Goal: Task Accomplishment & Management: Manage account settings

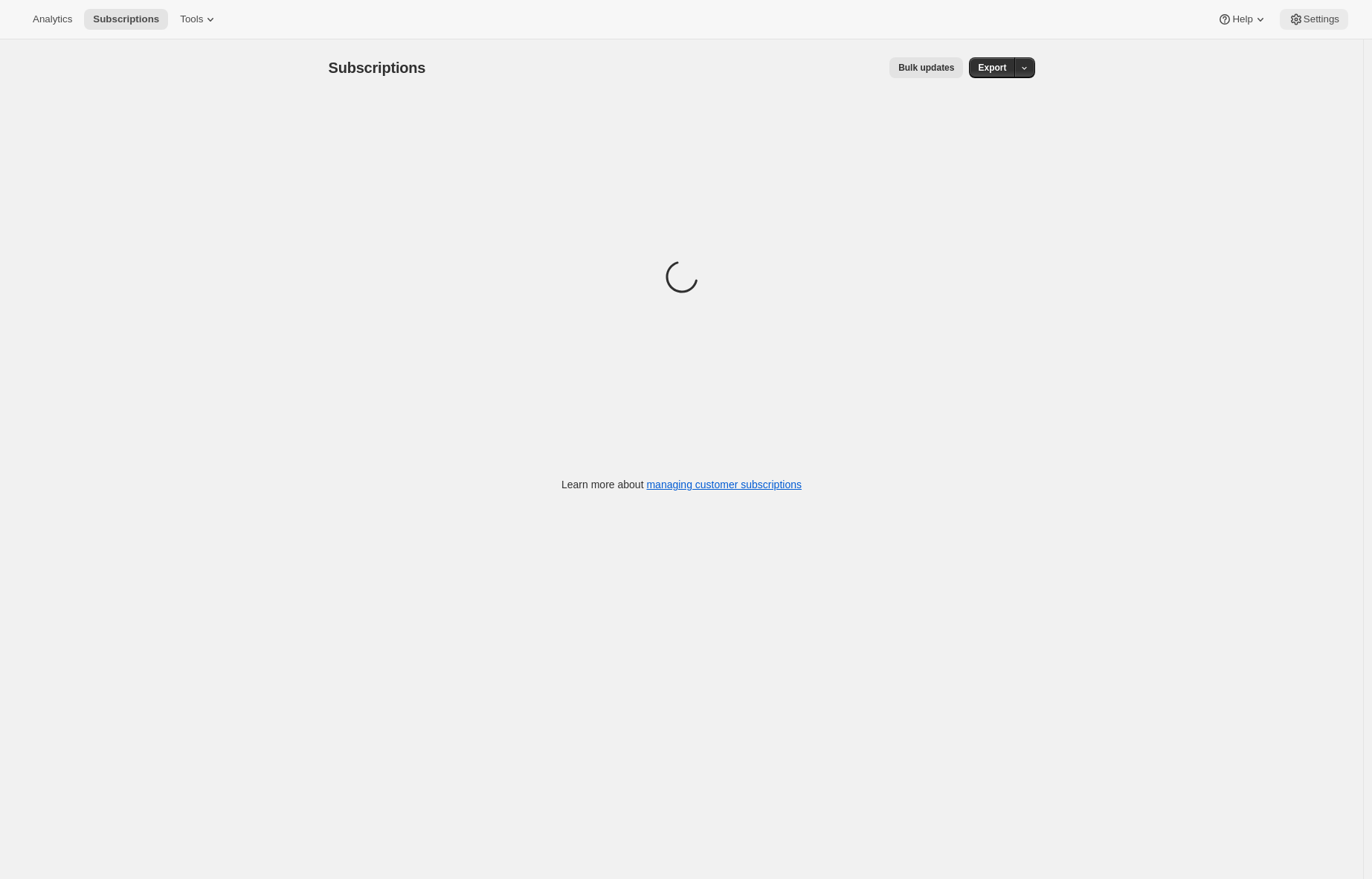
click at [1317, 13] on span "Settings" at bounding box center [1321, 19] width 36 height 12
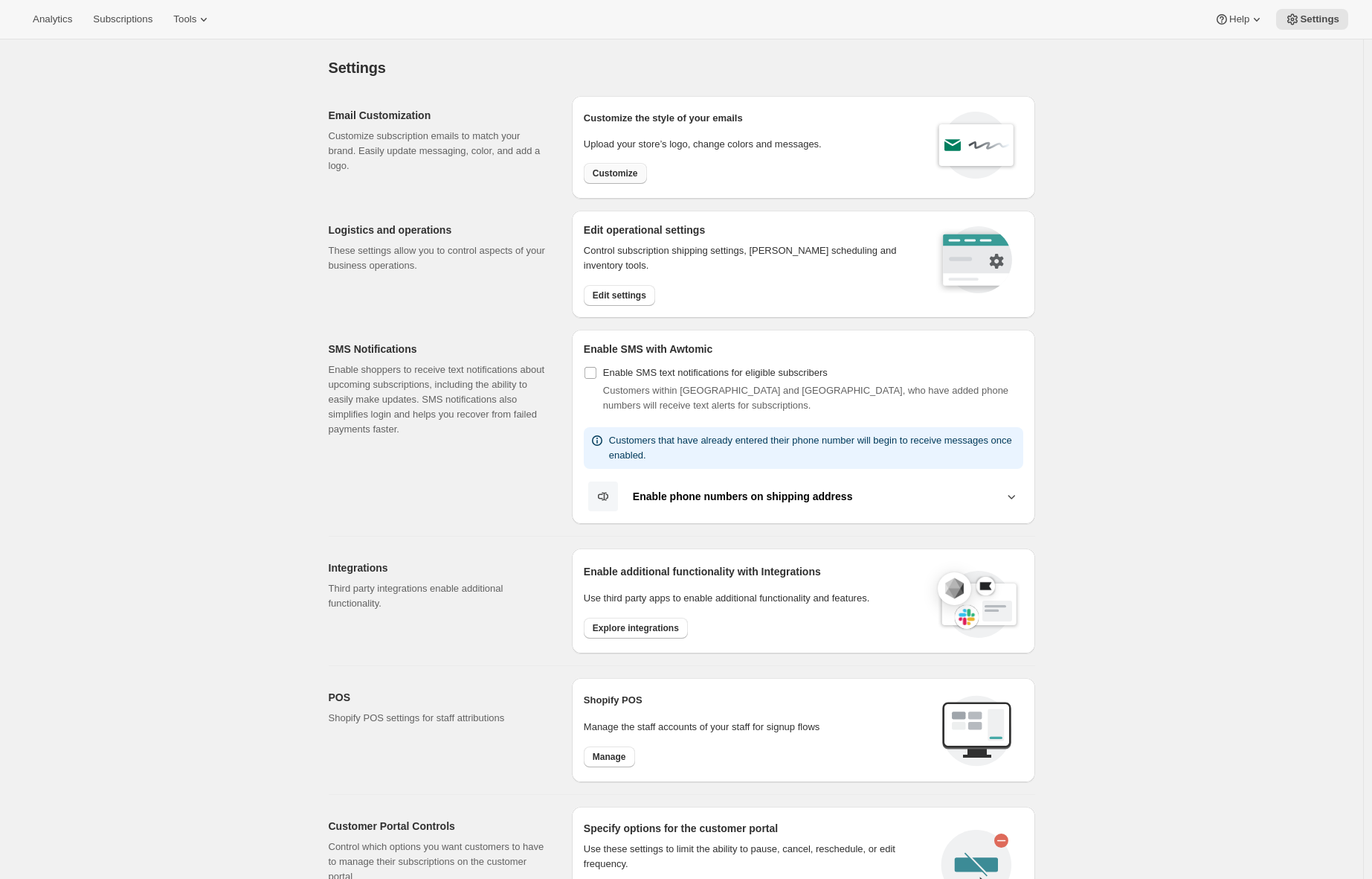
click at [612, 180] on button "Customize" at bounding box center [616, 173] width 63 height 21
select select "subscriptionMessage"
select select "5"
select select "15"
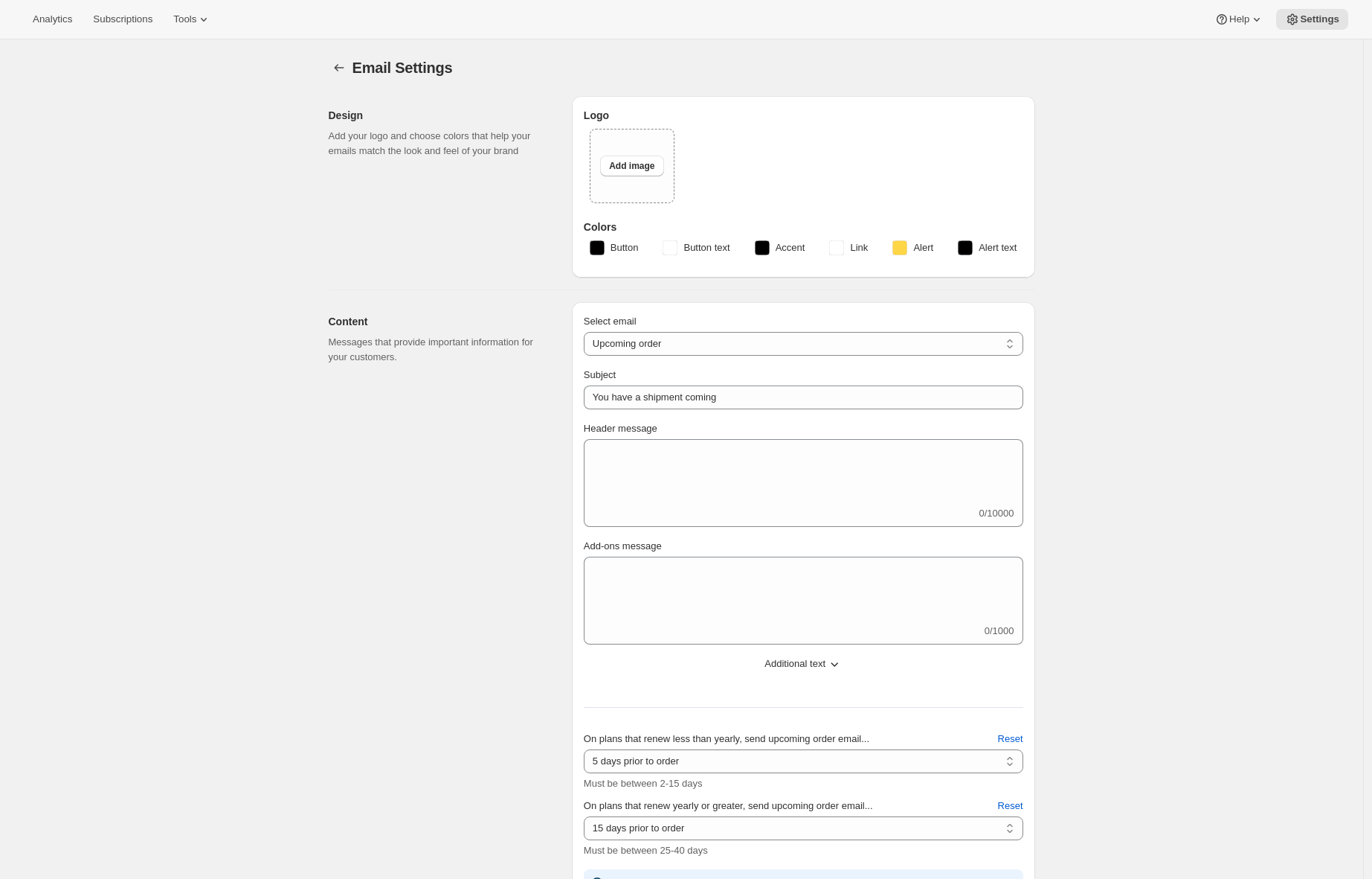
type input "Get ready for your upcoming Wine Club shipment! 📦"
type textarea "Good news! Your next Wine Club order is about to be processed."
select select "7"
type input "ONEHOPE Wine"
checkbox input "false"
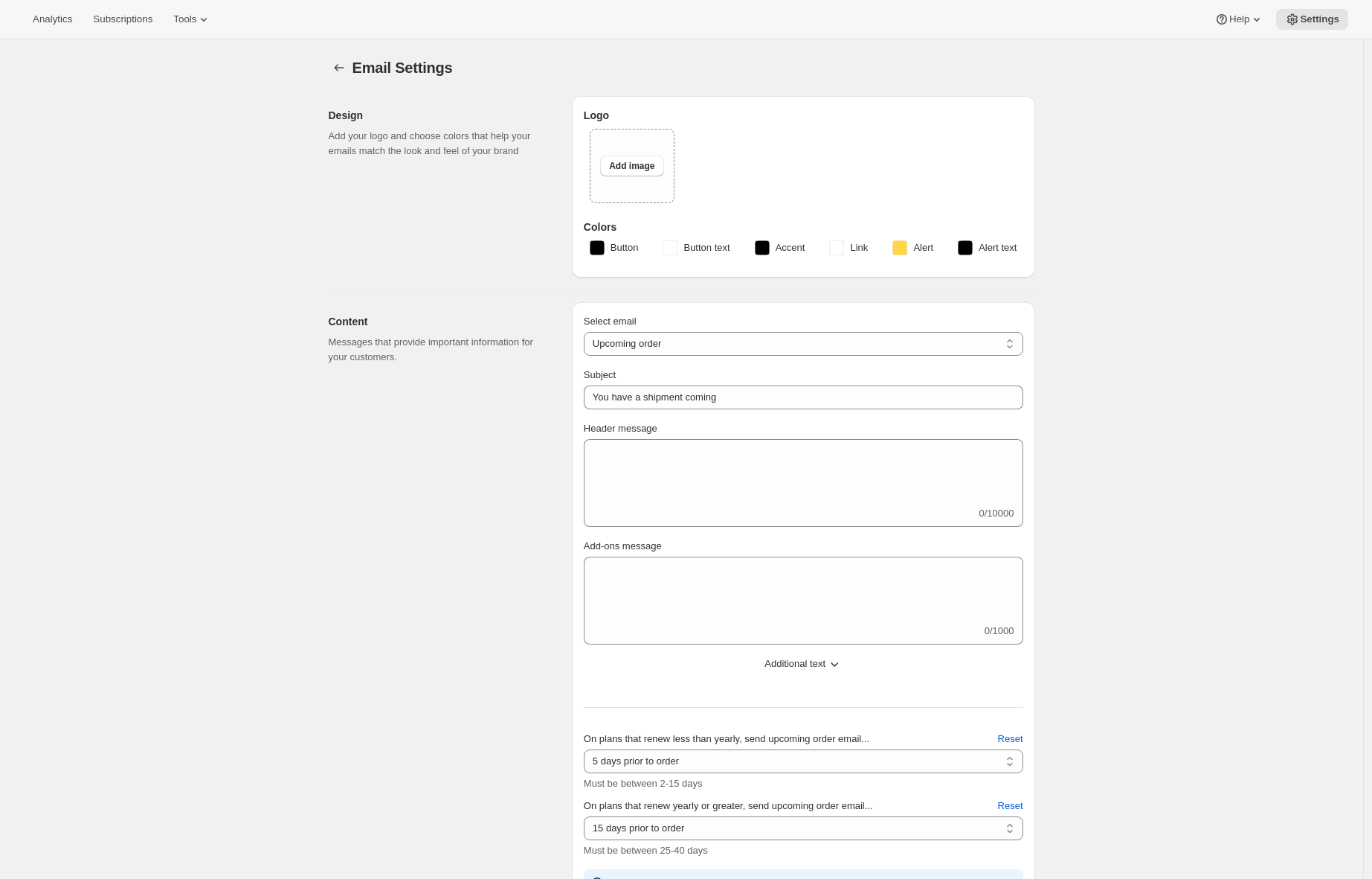
checkbox input "false"
type input "[PERSON_NAME][EMAIL_ADDRESS][DOMAIN_NAME]"
checkbox input "true"
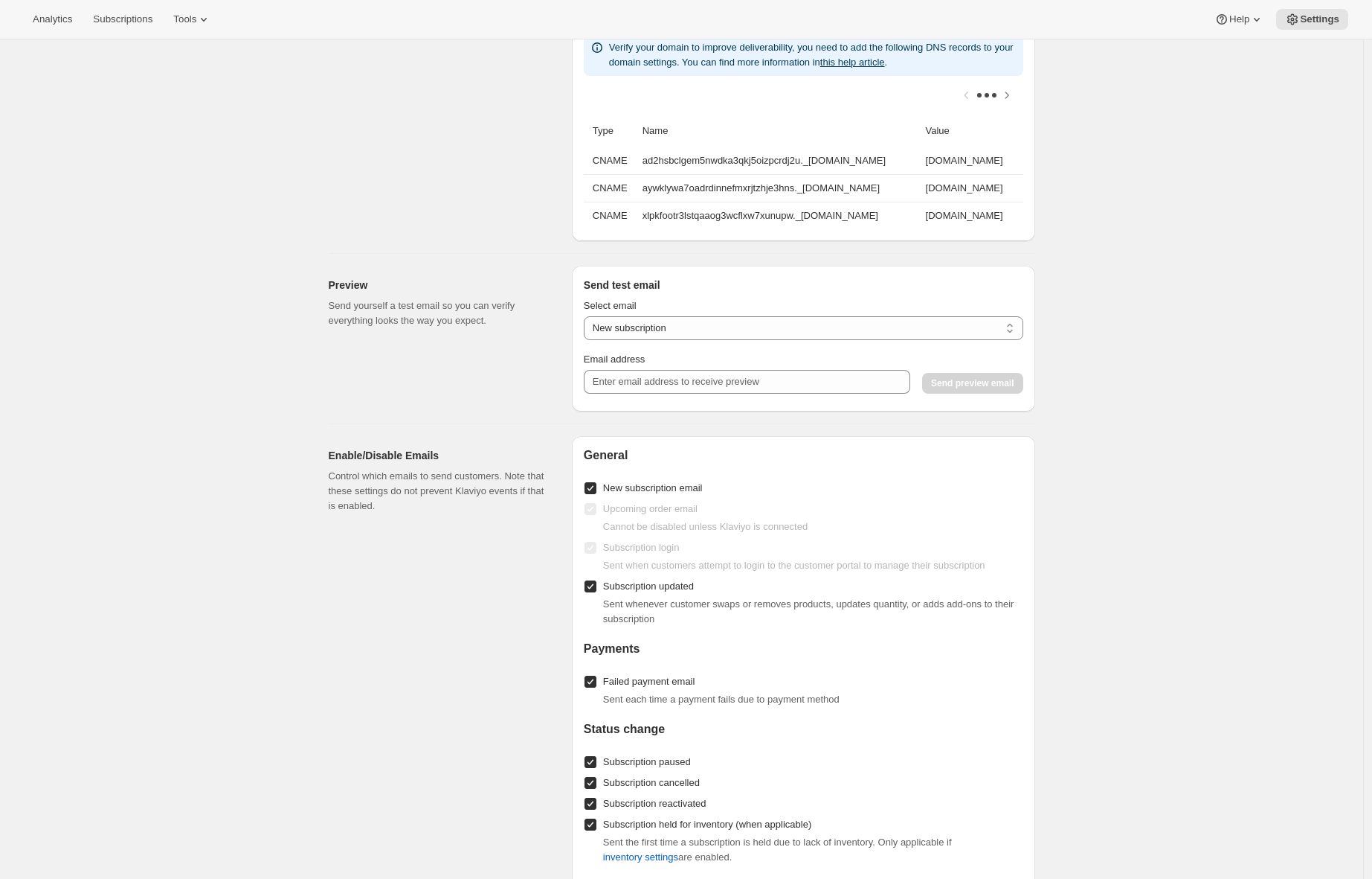
scroll to position [724, 0]
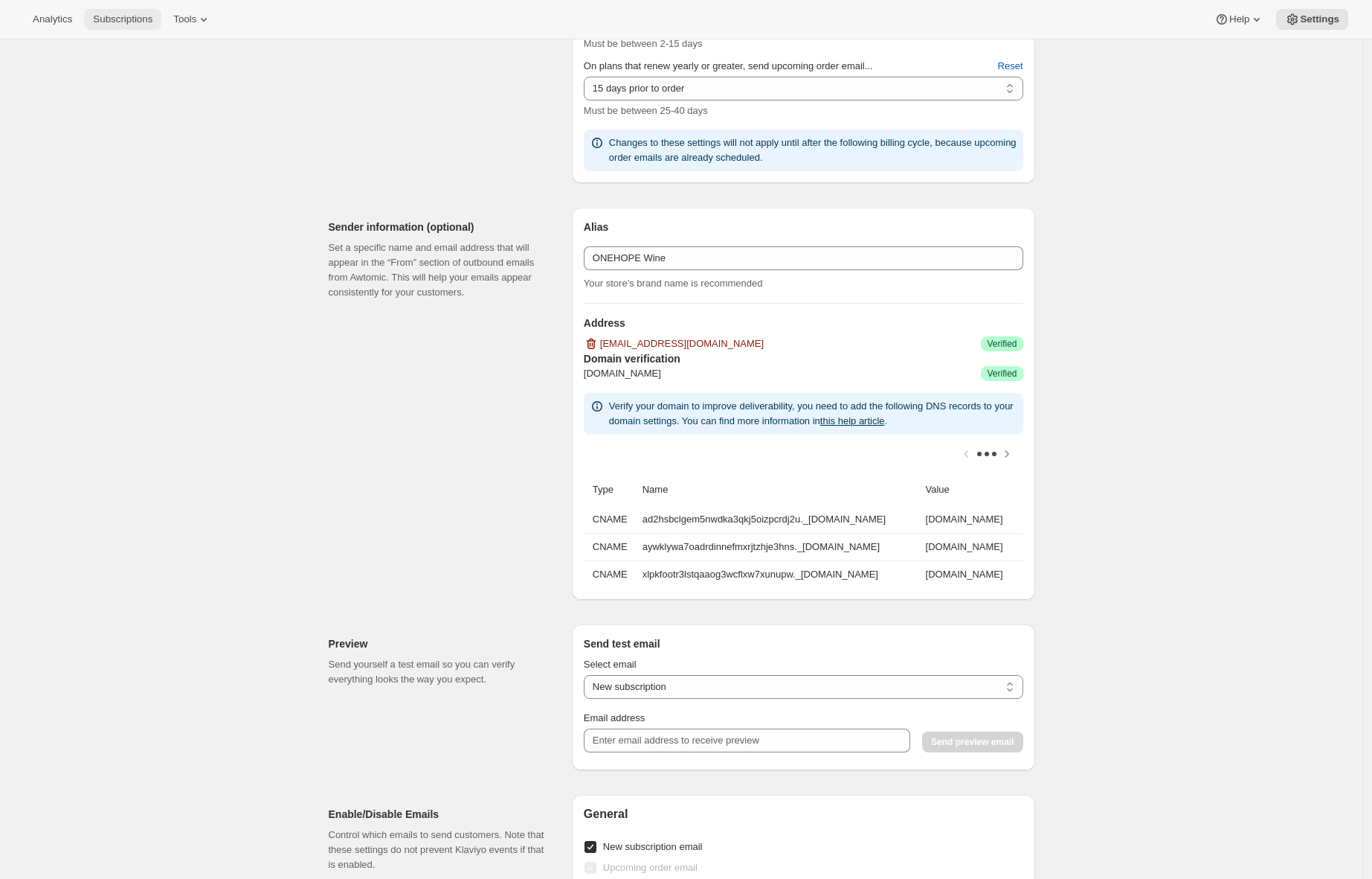
click at [133, 26] on button "Subscriptions" at bounding box center [123, 19] width 77 height 21
